Goal: Task Accomplishment & Management: Manage account settings

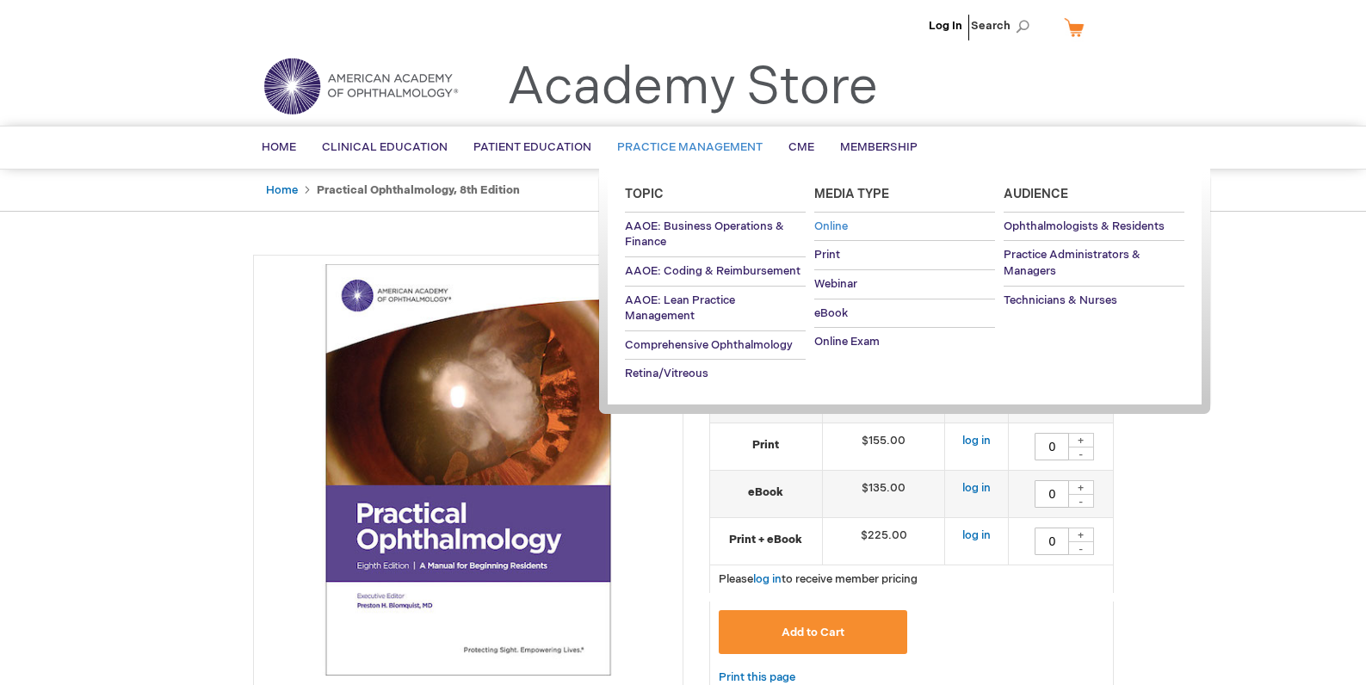
click at [832, 220] on span "Online" at bounding box center [831, 227] width 34 height 14
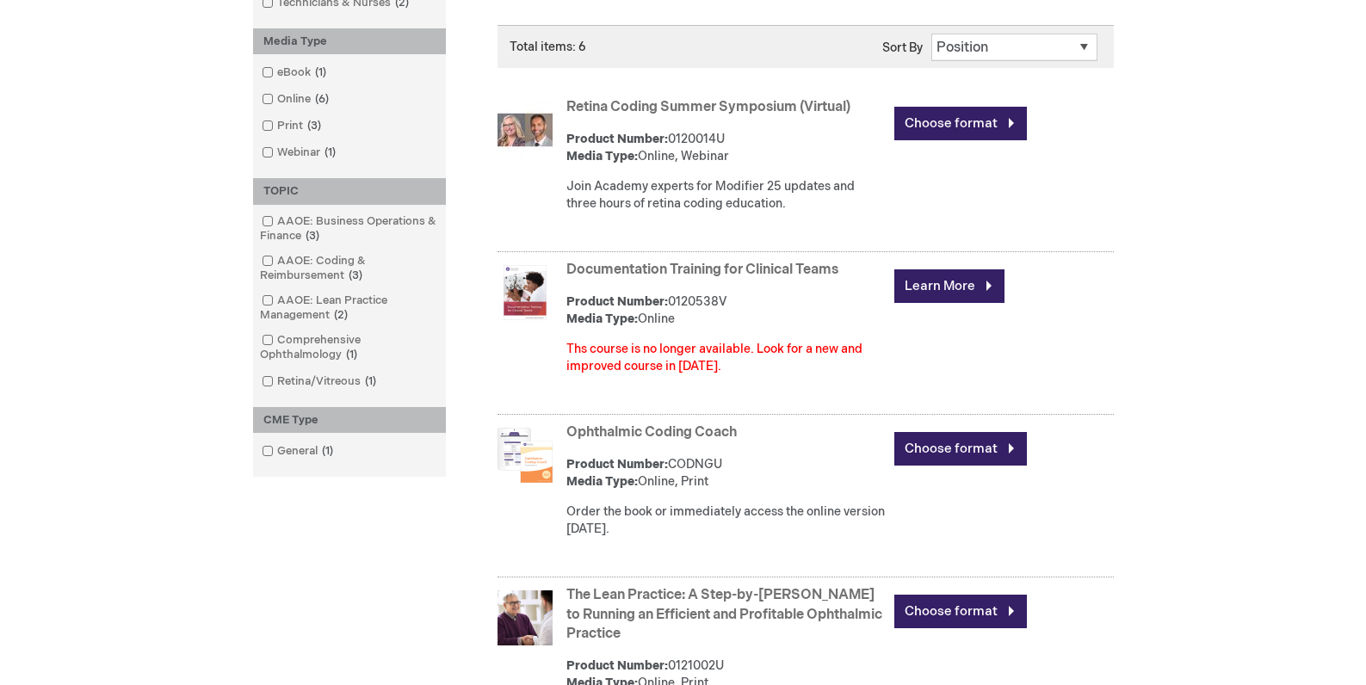
scroll to position [54, 0]
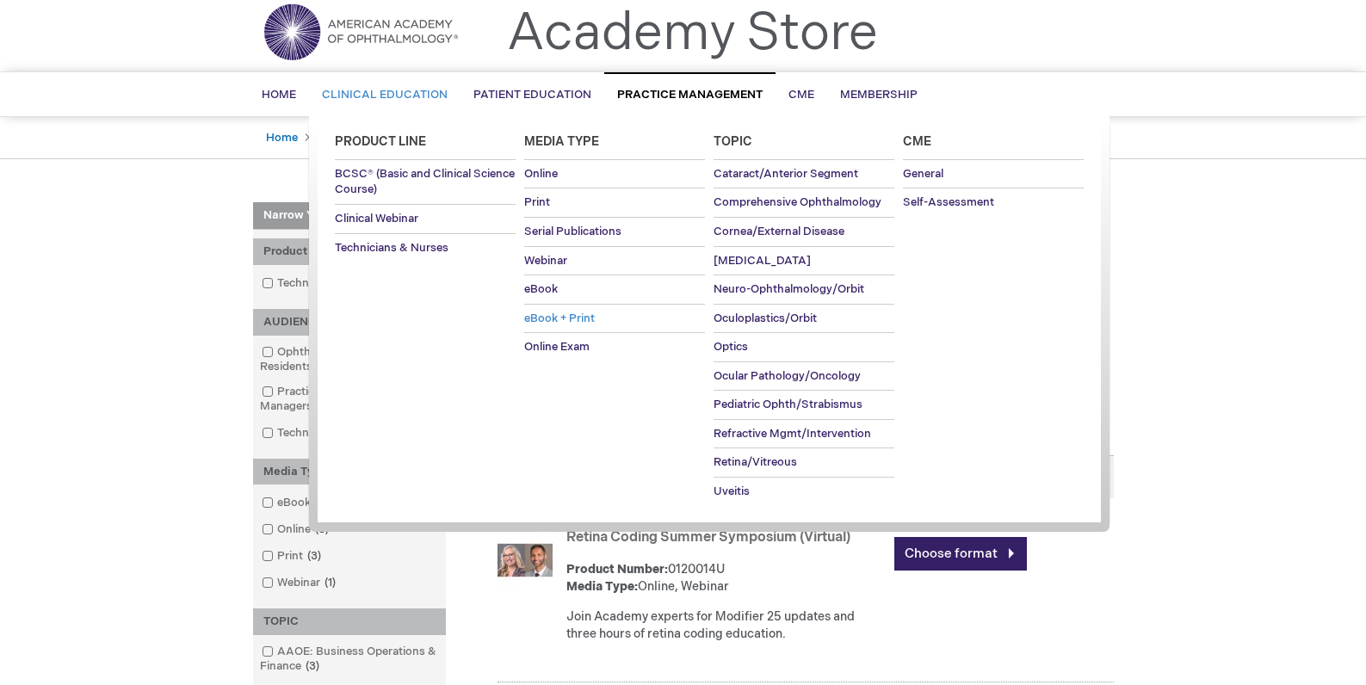
click at [570, 322] on span "eBook + Print" at bounding box center [559, 319] width 71 height 14
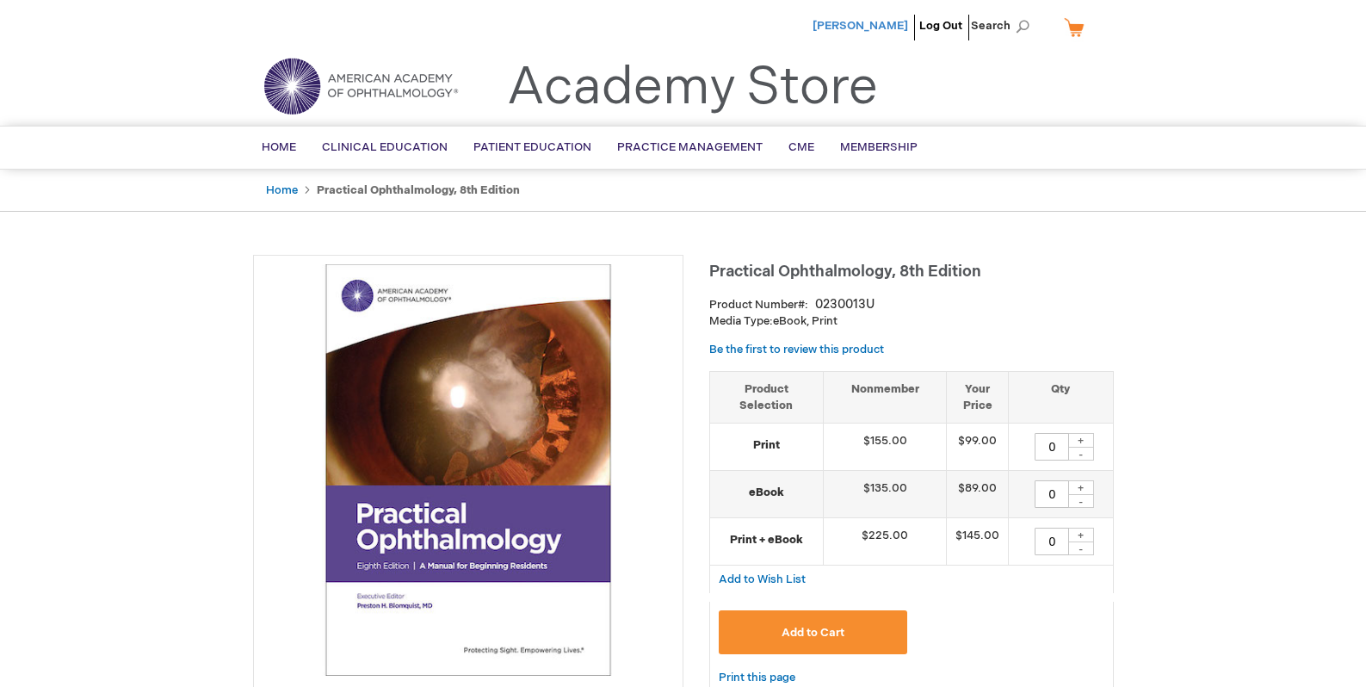
click at [888, 22] on span "Anthony Girardi" at bounding box center [861, 26] width 96 height 14
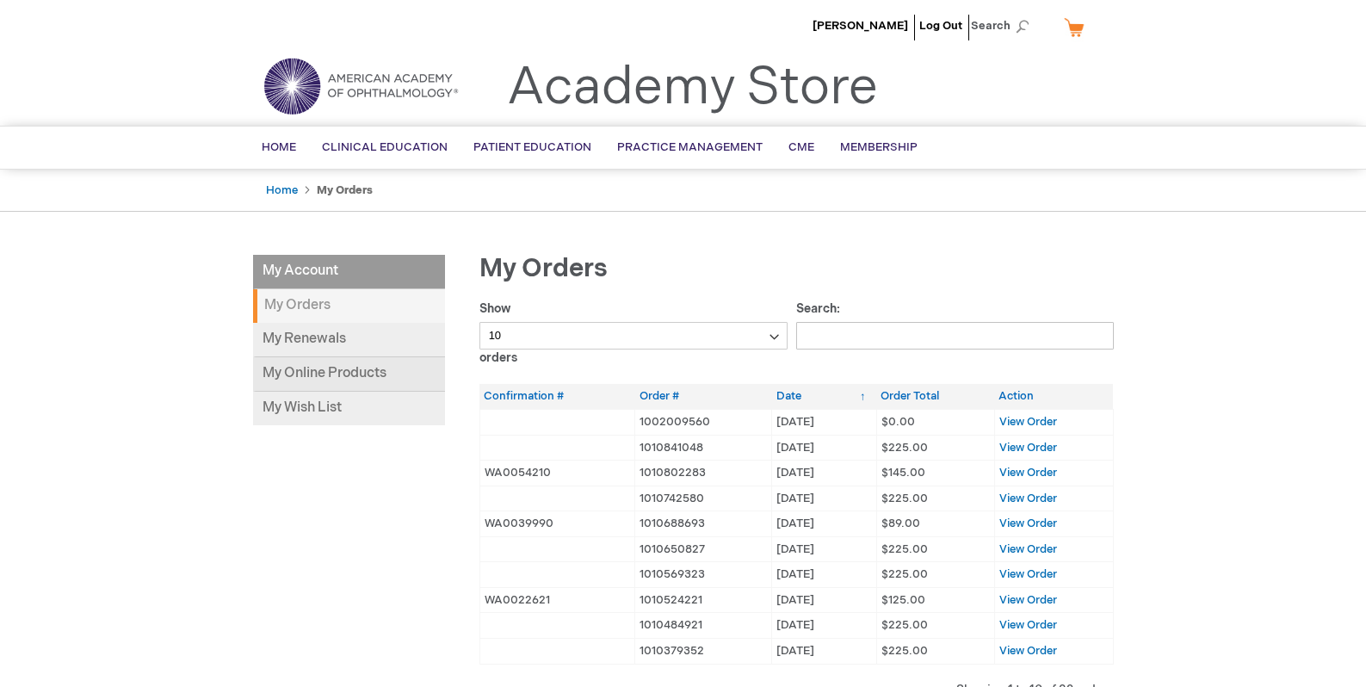
click at [337, 374] on link "My Online Products" at bounding box center [349, 374] width 192 height 34
